Goal: Task Accomplishment & Management: Complete application form

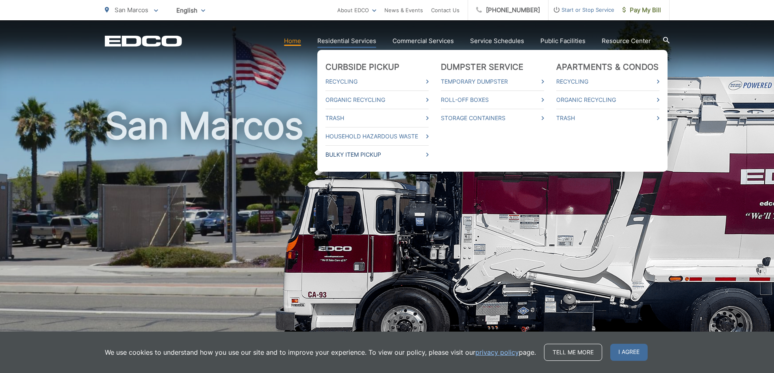
click at [354, 156] on link "Bulky Item Pickup" at bounding box center [377, 155] width 103 height 10
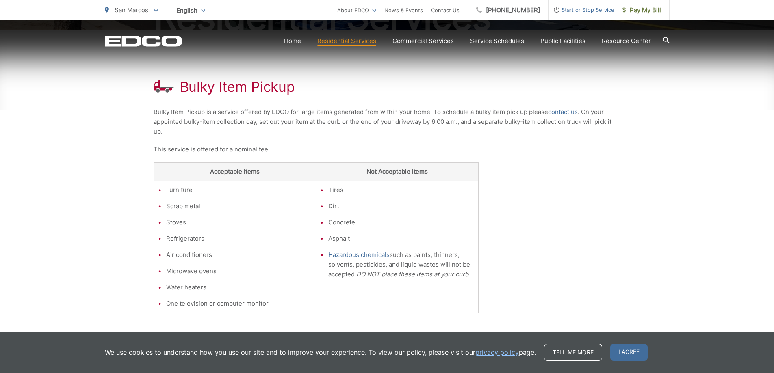
scroll to position [133, 0]
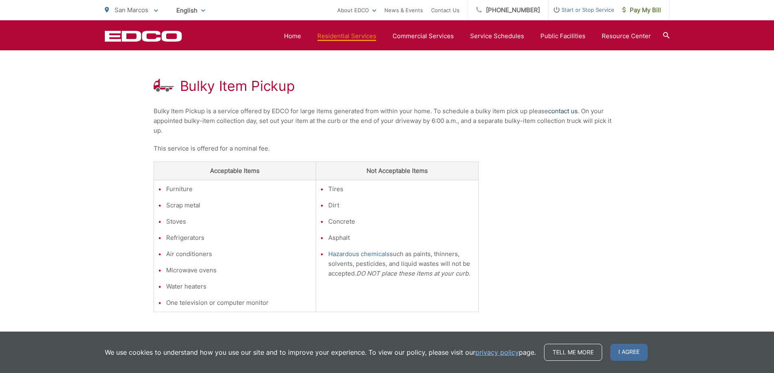
click at [557, 109] on link "contact us" at bounding box center [563, 111] width 30 height 10
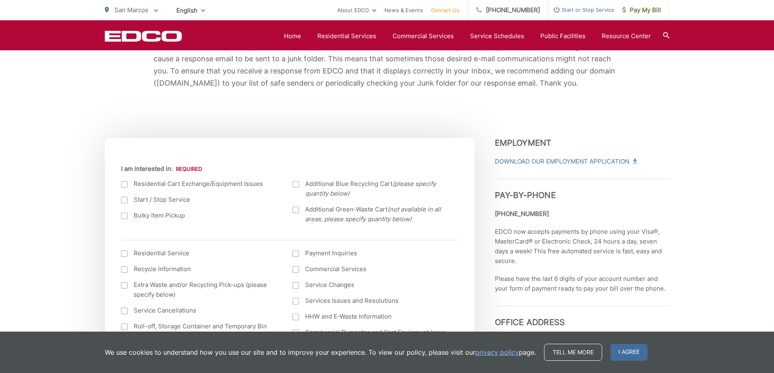
scroll to position [244, 0]
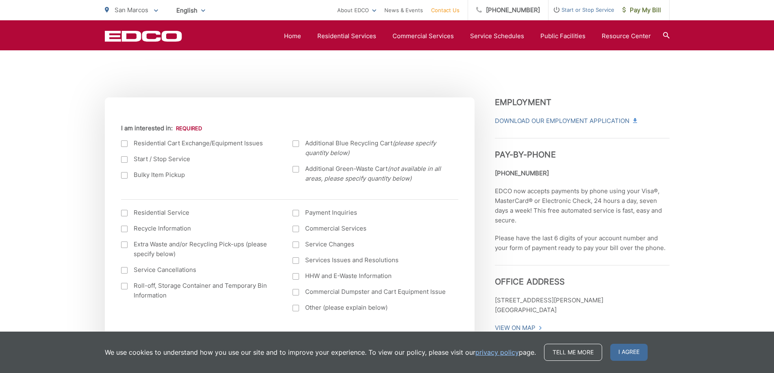
click at [125, 178] on div at bounding box center [124, 175] width 7 height 7
click at [0, 0] on input "Bulky Item Pickup" at bounding box center [0, 0] width 0 height 0
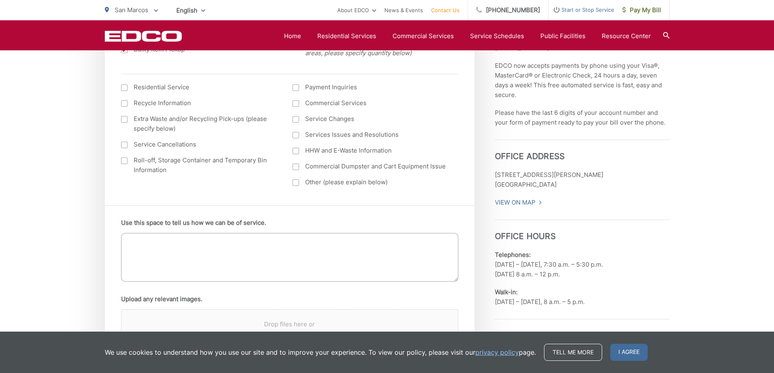
scroll to position [406, 0]
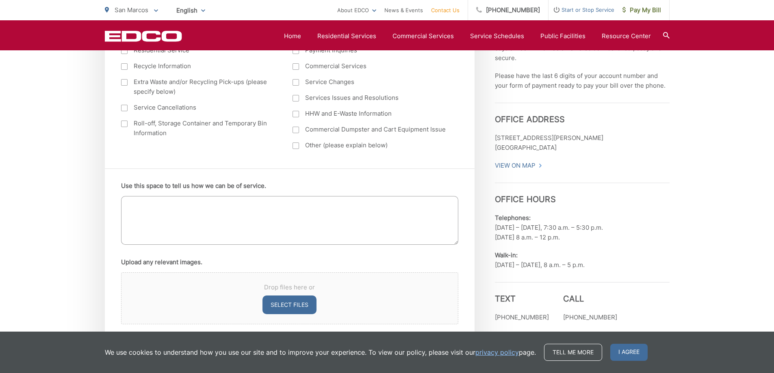
click at [178, 202] on textarea "Use this space to tell us how we can be of service." at bounding box center [289, 220] width 337 height 49
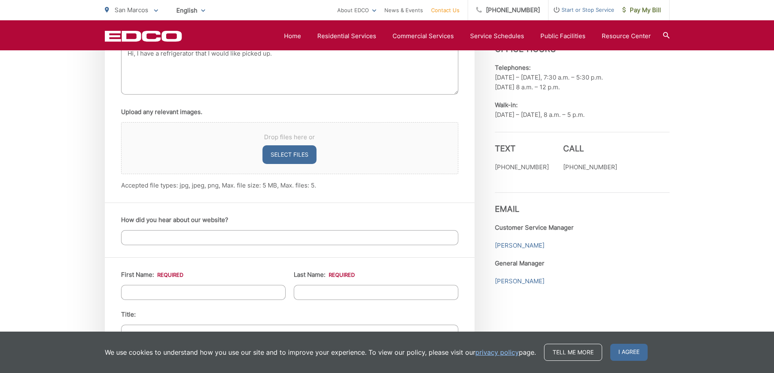
scroll to position [569, 0]
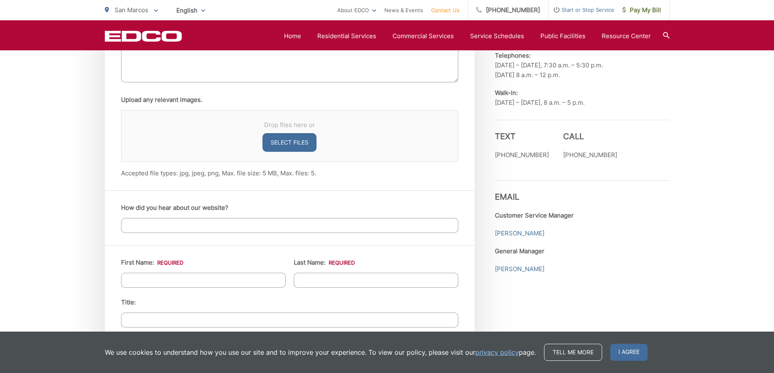
type textarea "Hi, I have a refrigerator that I would like picked up."
click at [230, 229] on input "How did you hear about our website?" at bounding box center [289, 225] width 337 height 15
type input "I"
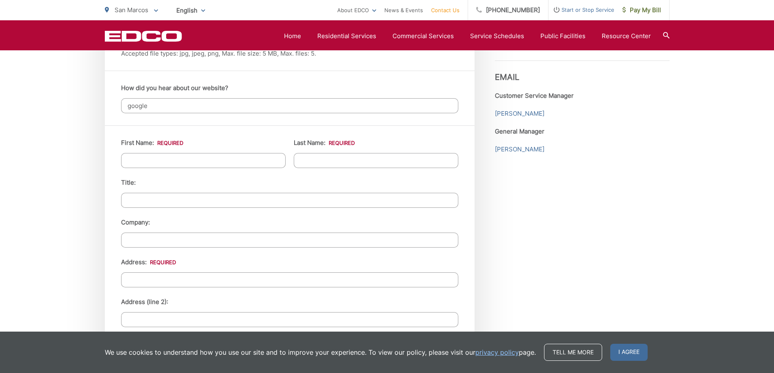
scroll to position [691, 0]
type input "google"
click at [149, 156] on input "First Name: *" at bounding box center [203, 158] width 165 height 15
type input "Ryan"
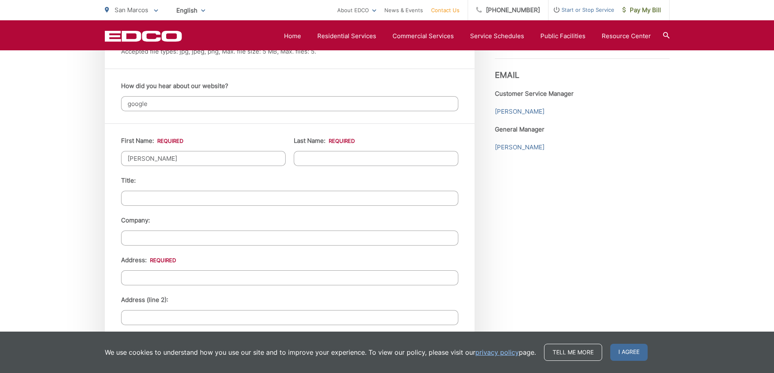
type input "Djernes"
type input "1583 Eden Court"
type input "San Marcos"
type input "92078"
type input "3033492967"
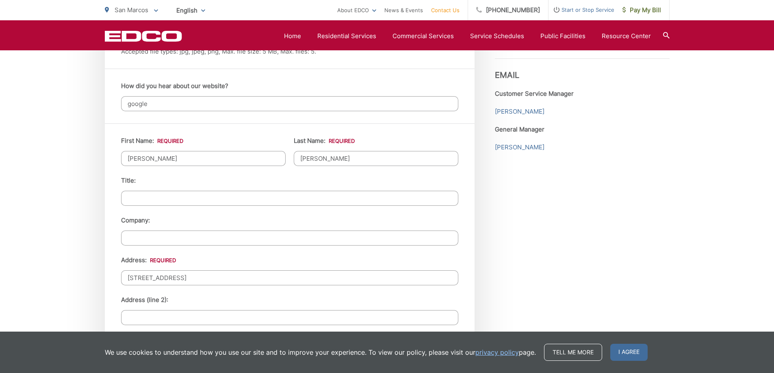
type input "Ryan.Djernes@gmail.com"
type input "(303) 349-2967"
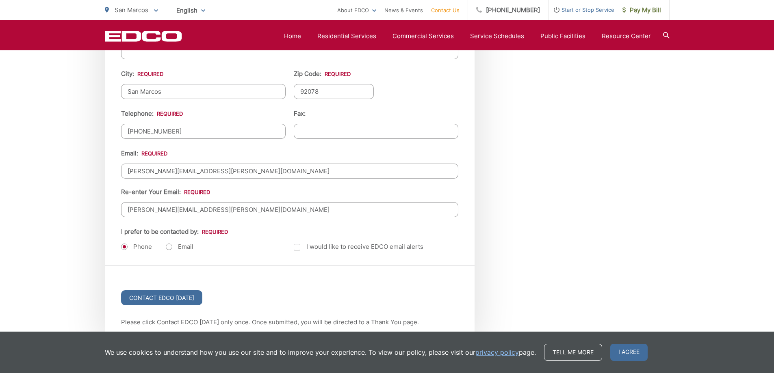
scroll to position [975, 0]
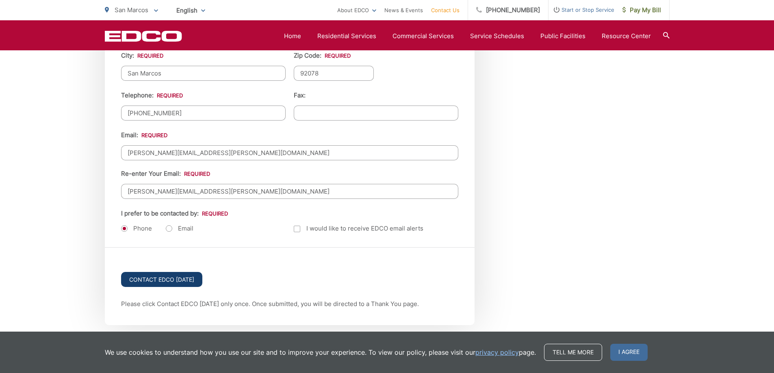
click at [165, 280] on input "Contact EDCO Today" at bounding box center [161, 279] width 81 height 15
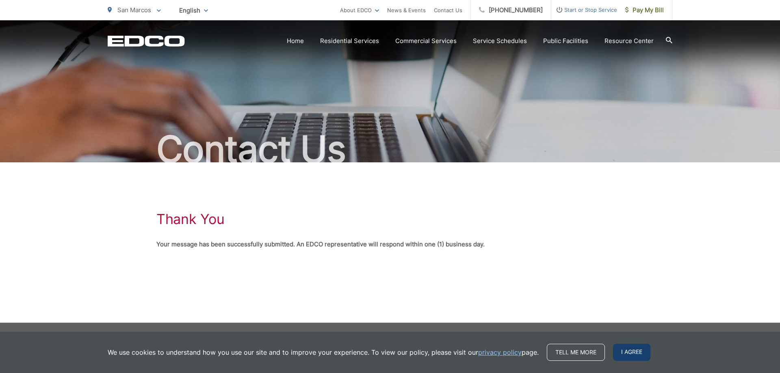
click at [631, 349] on span "I agree" at bounding box center [631, 352] width 37 height 17
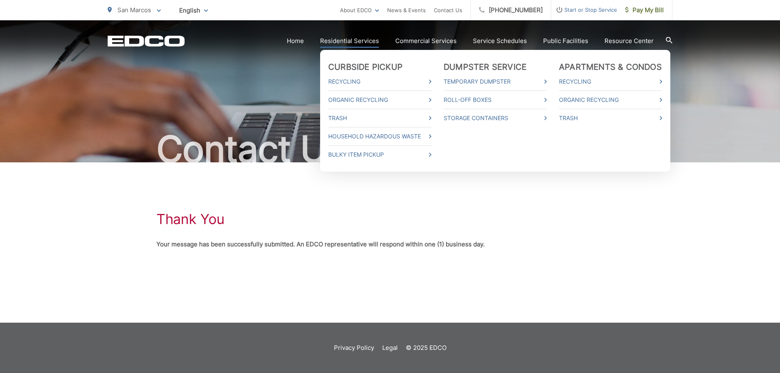
click at [335, 41] on link "Residential Services" at bounding box center [349, 41] width 59 height 10
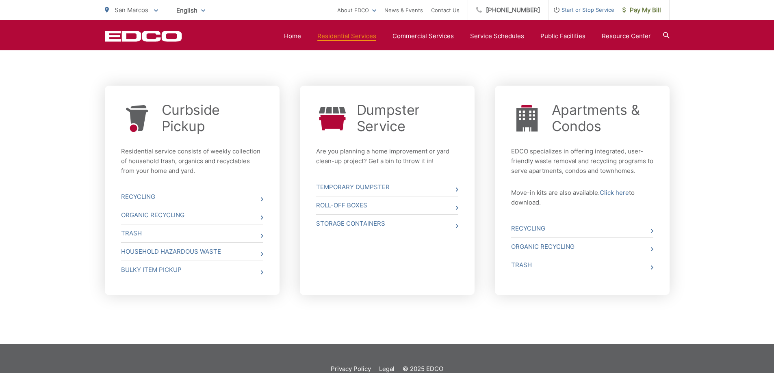
scroll to position [284, 0]
click at [191, 232] on link "Trash" at bounding box center [192, 233] width 142 height 18
